Goal: Information Seeking & Learning: Learn about a topic

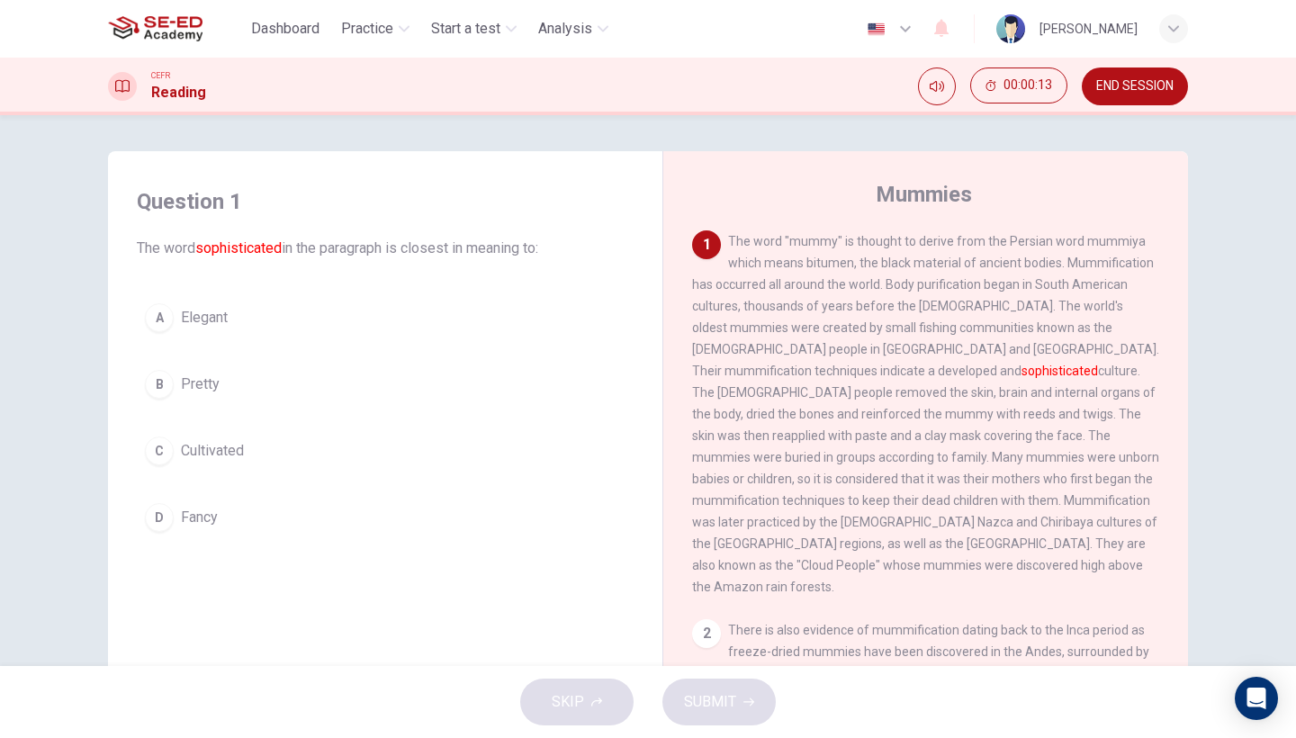
drag, startPoint x: 772, startPoint y: 174, endPoint x: 896, endPoint y: 408, distance: 264.9
click at [896, 408] on div "Mummies 1 The word "mummy" is thought to derive from the Persian word mummiya w…" at bounding box center [925, 478] width 526 height 654
drag, startPoint x: 772, startPoint y: 283, endPoint x: 829, endPoint y: 311, distance: 63.6
click at [829, 311] on span "The word "mummy" is thought to derive from the Persian word mummiya which means…" at bounding box center [925, 414] width 467 height 360
click at [1250, 441] on div "Question 1 The word sophisticated in the paragraph is closest in meaning to: A …" at bounding box center [648, 390] width 1296 height 551
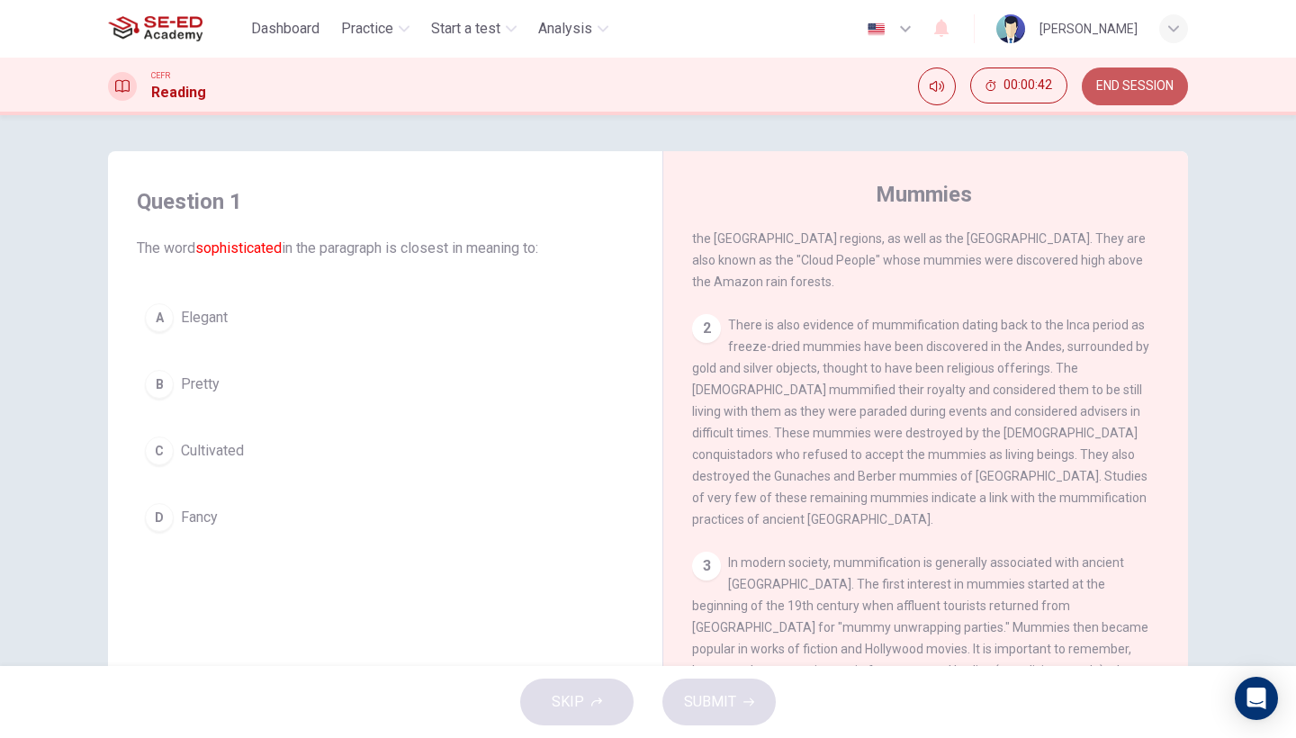
click at [1139, 89] on span "END SESSION" at bounding box center [1134, 86] width 77 height 14
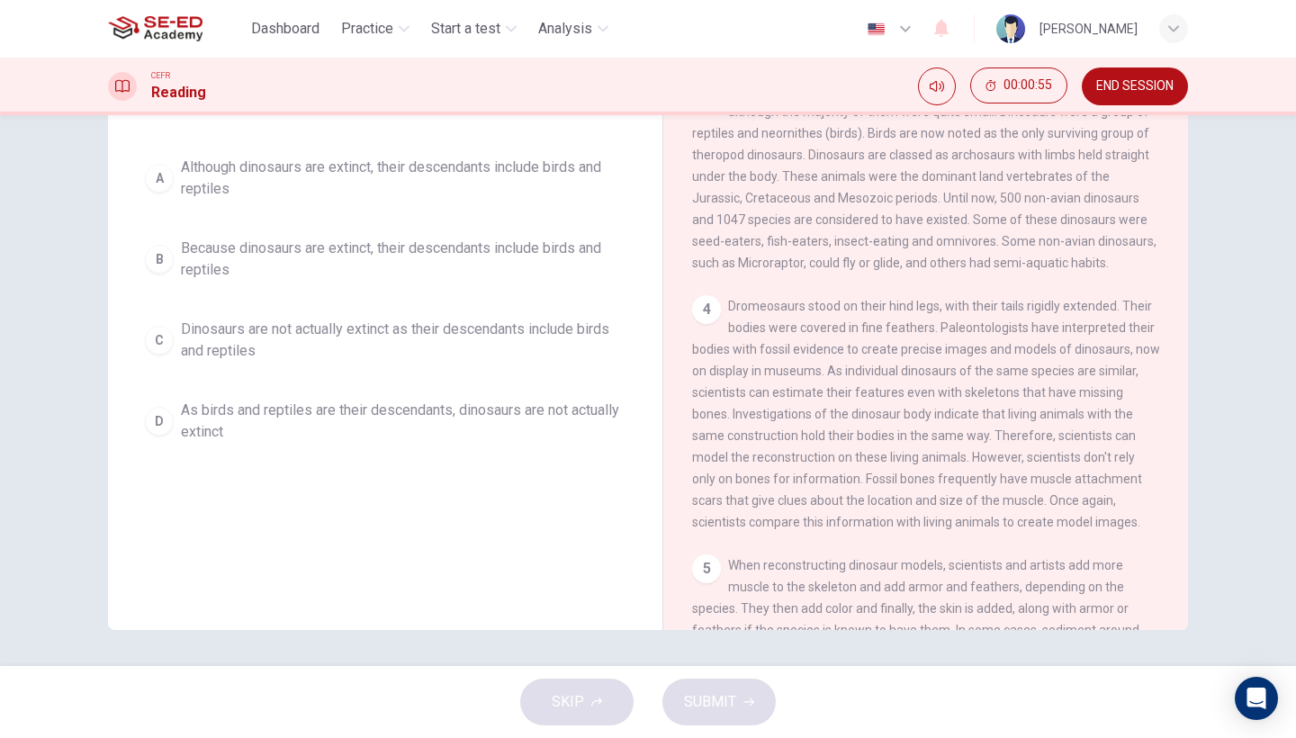
scroll to position [166, 0]
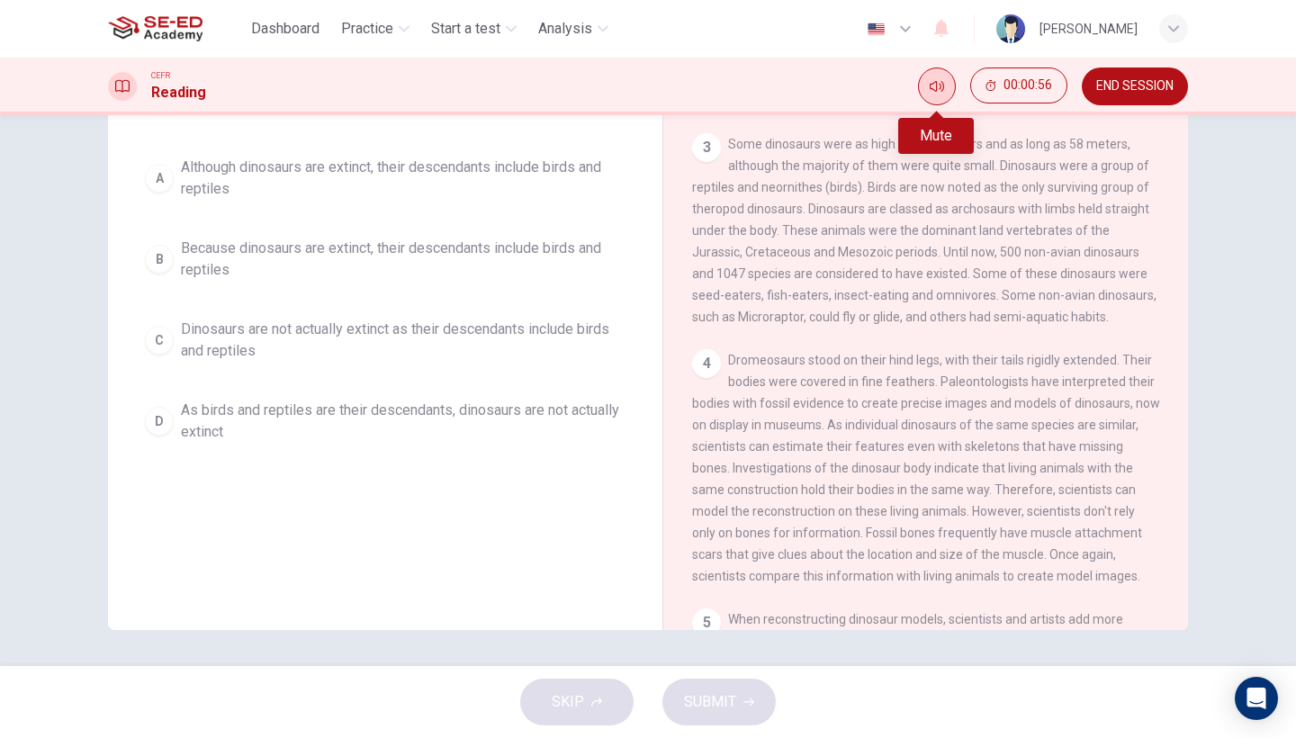
click at [931, 88] on icon "Mute" at bounding box center [937, 86] width 14 height 14
click at [930, 94] on button "Unmute" at bounding box center [937, 86] width 38 height 38
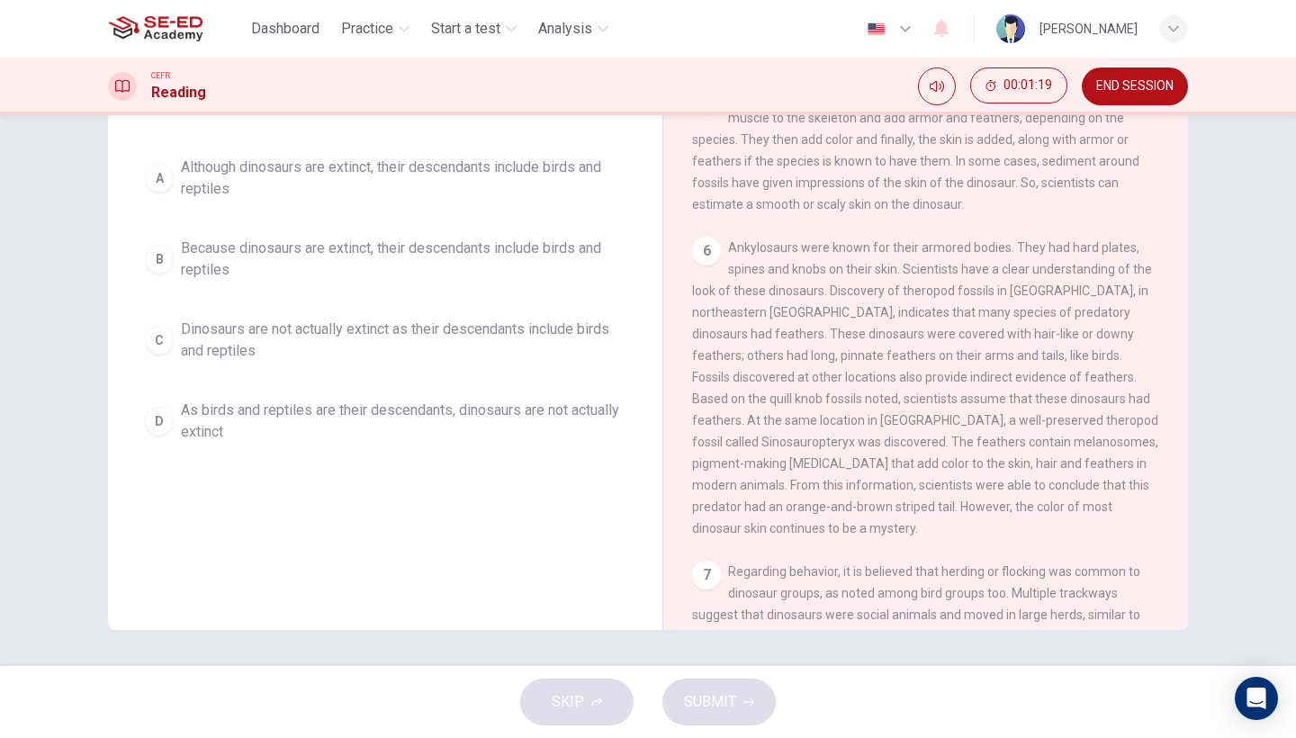
scroll to position [669, 0]
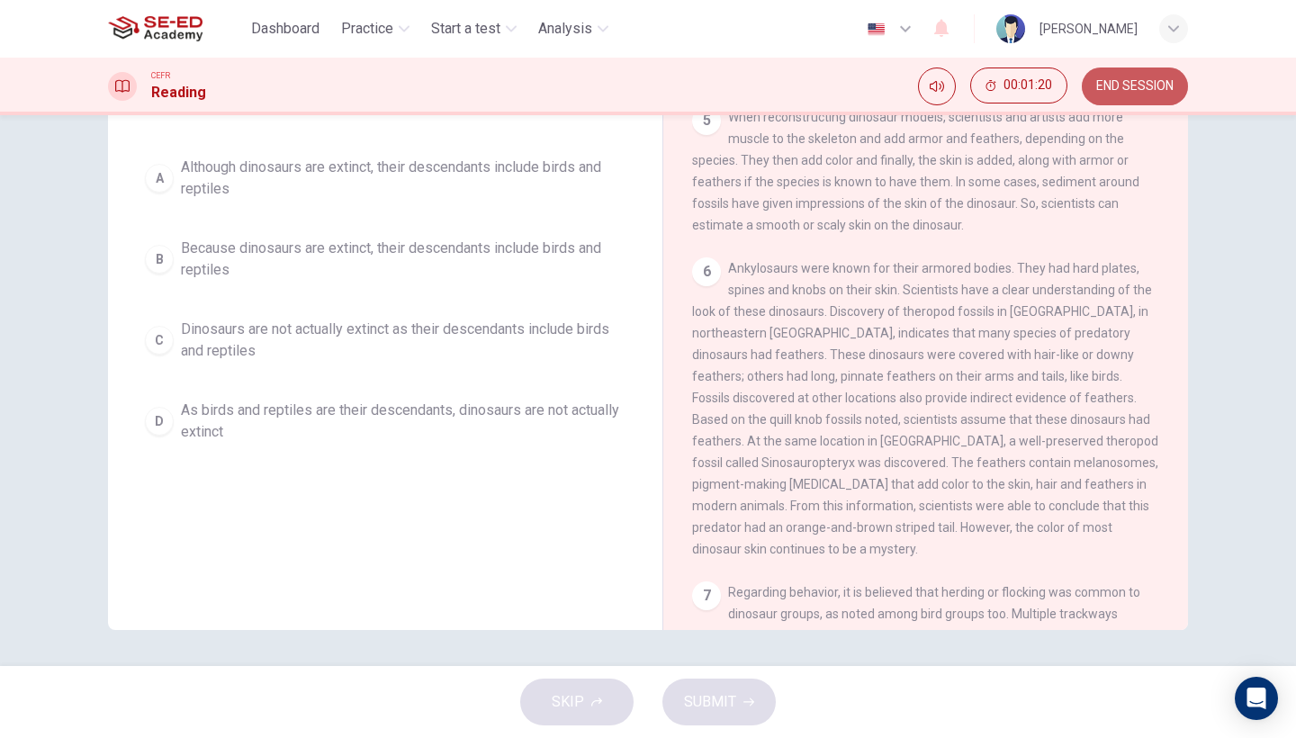
click at [1147, 93] on span "END SESSION" at bounding box center [1134, 86] width 77 height 14
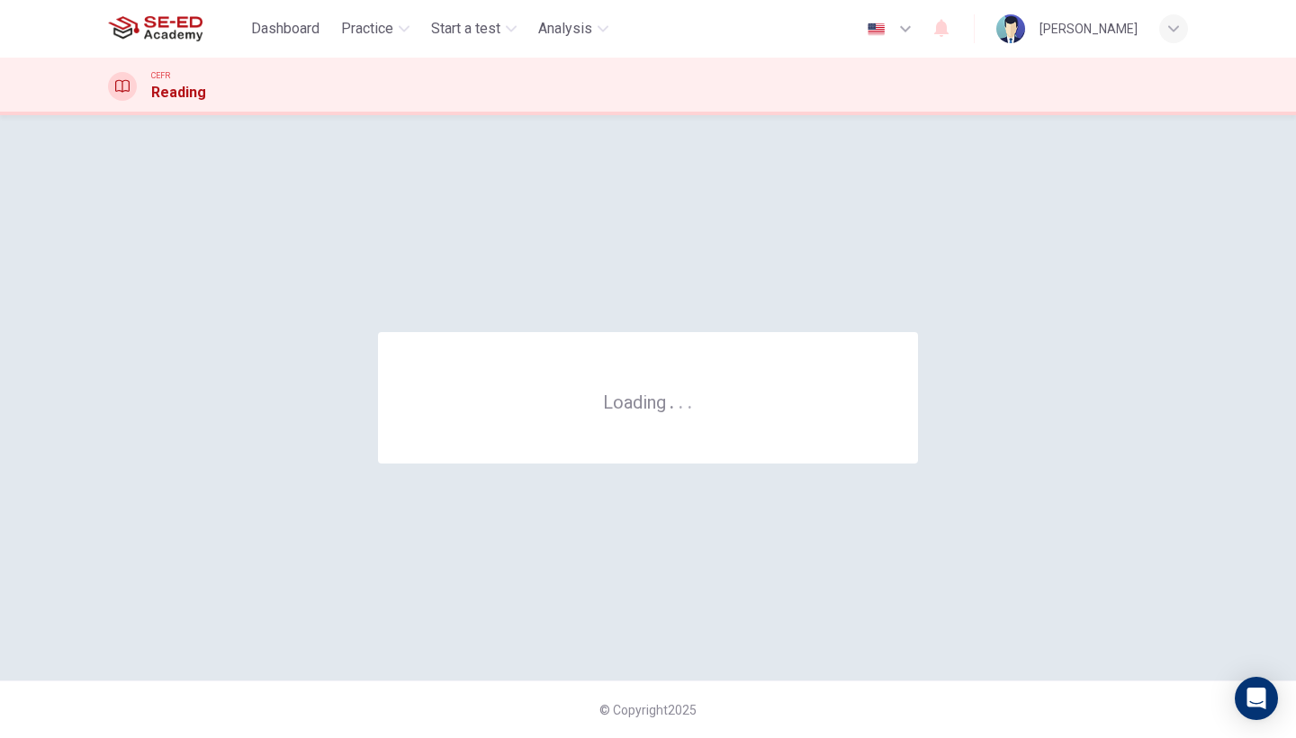
scroll to position [0, 0]
